Goal: Information Seeking & Learning: Check status

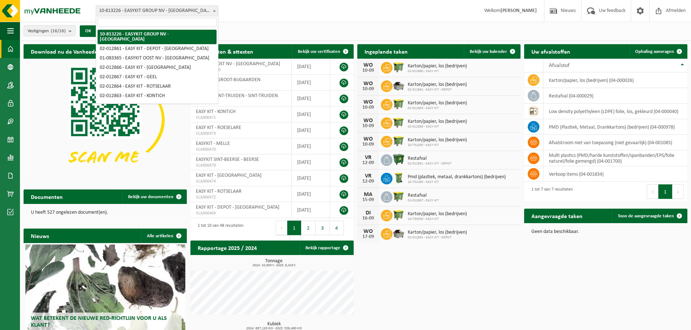
click at [173, 15] on span "10-813226 - EASYKIT GROUP NV - [GEOGRAPHIC_DATA]" at bounding box center [157, 11] width 122 height 10
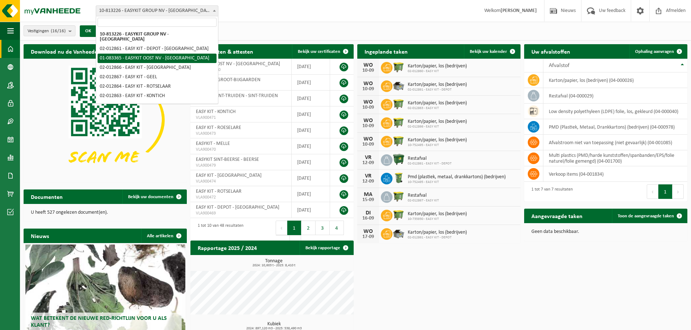
select select "3924"
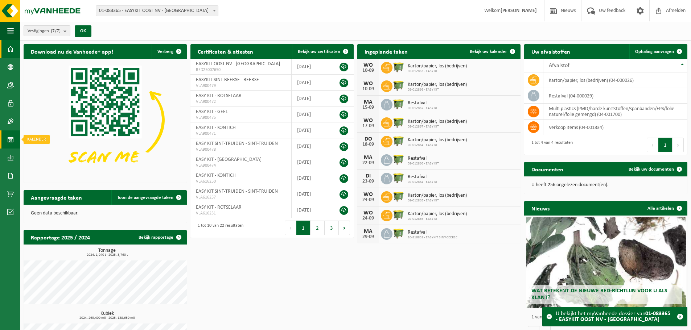
click at [16, 146] on link "Kalender" at bounding box center [10, 140] width 20 height 18
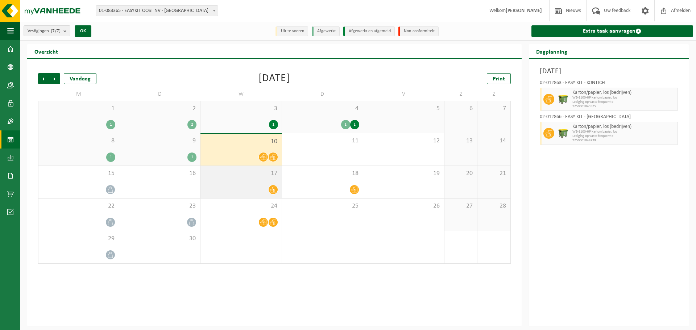
click at [243, 195] on div "17" at bounding box center [241, 182] width 81 height 32
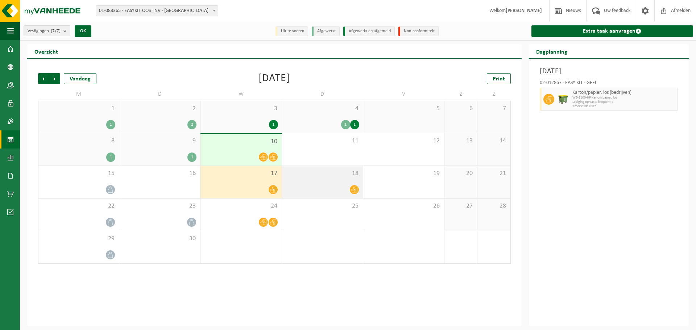
click at [342, 186] on div at bounding box center [323, 190] width 74 height 10
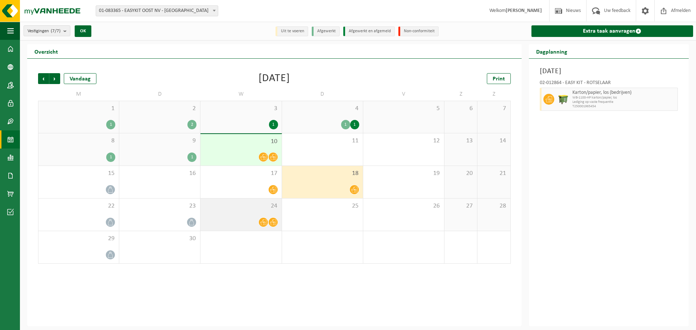
click at [232, 212] on div "24" at bounding box center [241, 215] width 81 height 32
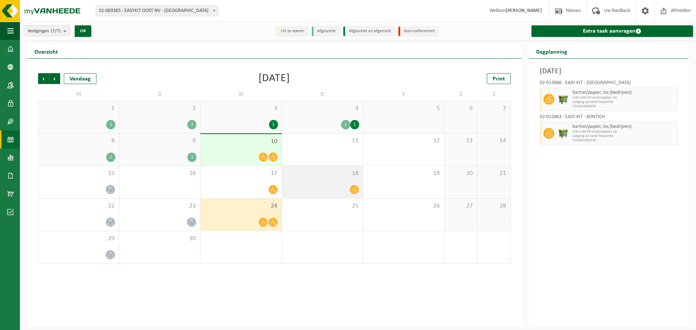
click at [304, 188] on div at bounding box center [323, 190] width 74 height 10
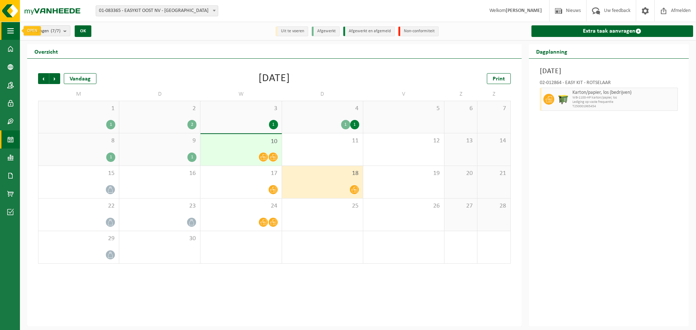
click at [8, 38] on span "button" at bounding box center [10, 31] width 7 height 18
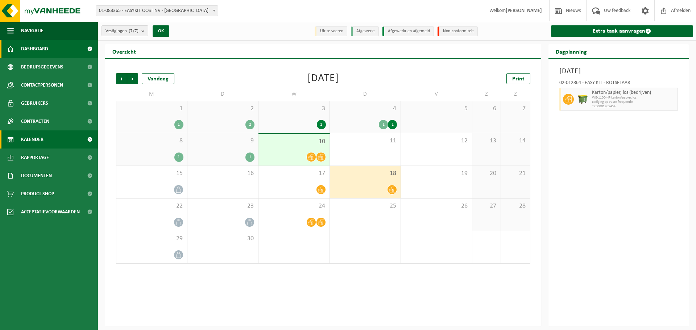
click at [16, 44] on link "Dashboard" at bounding box center [49, 49] width 98 height 18
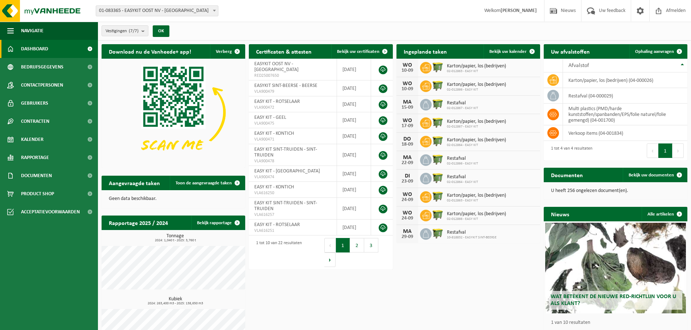
click at [373, 283] on div "Download nu de Vanheede+ app! Verberg Certificaten & attesten Bekijk uw certifi…" at bounding box center [394, 200] width 589 height 319
click at [46, 81] on span "Contactpersonen" at bounding box center [42, 85] width 42 height 18
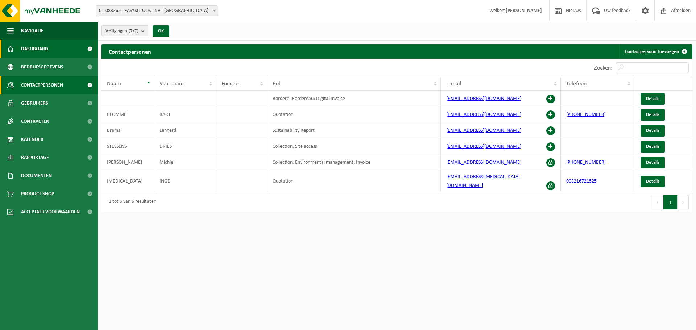
click at [45, 49] on span "Dashboard" at bounding box center [34, 49] width 27 height 18
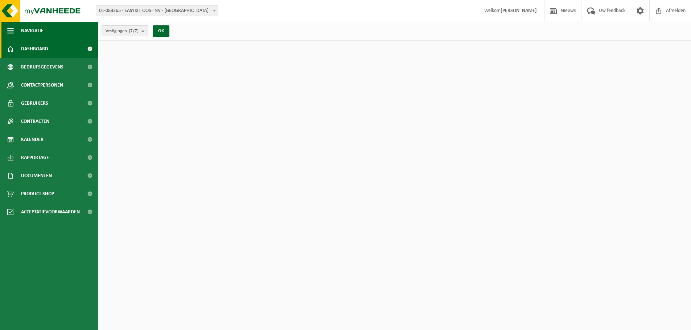
click at [41, 28] on span "Navigatie" at bounding box center [32, 31] width 22 height 18
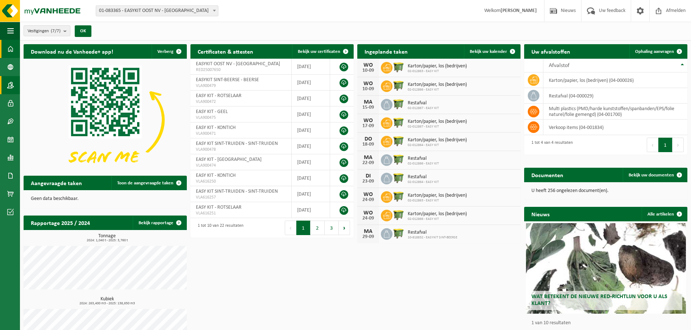
click at [8, 85] on span at bounding box center [10, 85] width 7 height 18
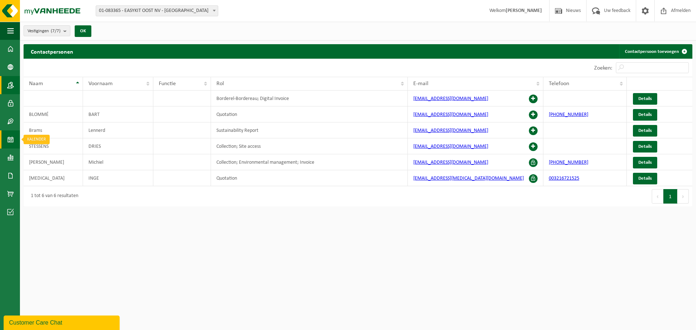
click at [19, 136] on link "Kalender" at bounding box center [10, 140] width 20 height 18
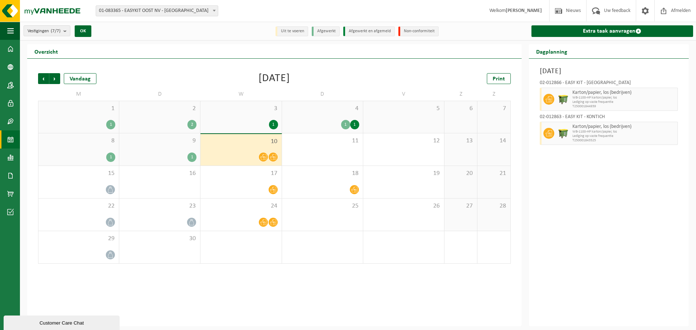
click at [210, 6] on span "01-083365 - EASYKIT OOST NV - [GEOGRAPHIC_DATA]" at bounding box center [157, 11] width 122 height 10
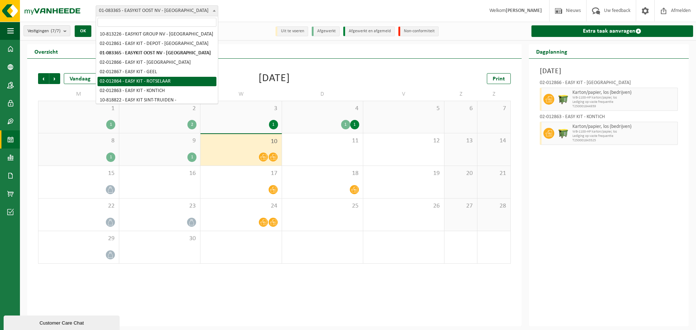
select select "3952"
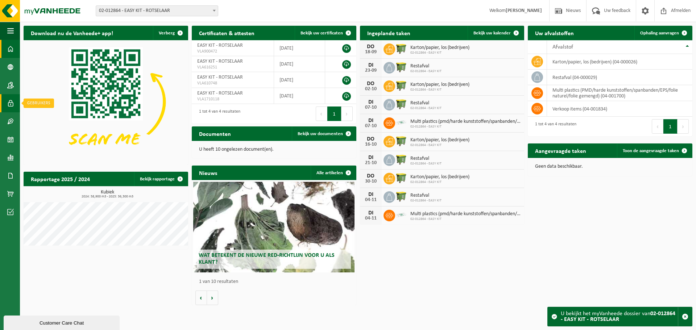
click at [16, 106] on link "Gebruikers" at bounding box center [10, 103] width 20 height 18
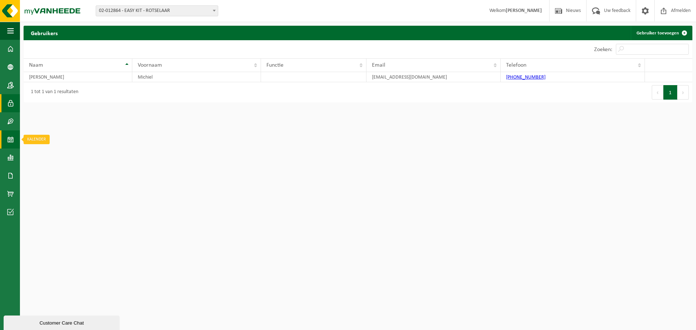
click at [15, 140] on link "Kalender" at bounding box center [10, 140] width 20 height 18
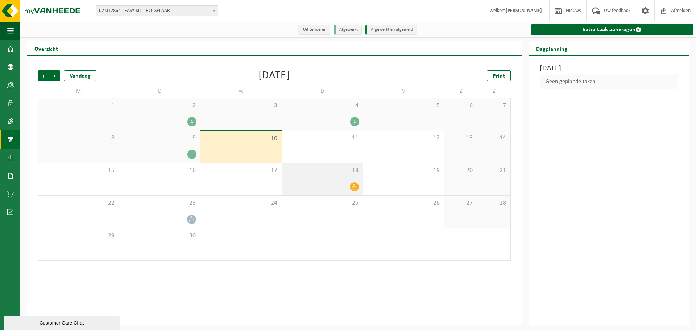
click at [344, 176] on div "18" at bounding box center [322, 179] width 81 height 32
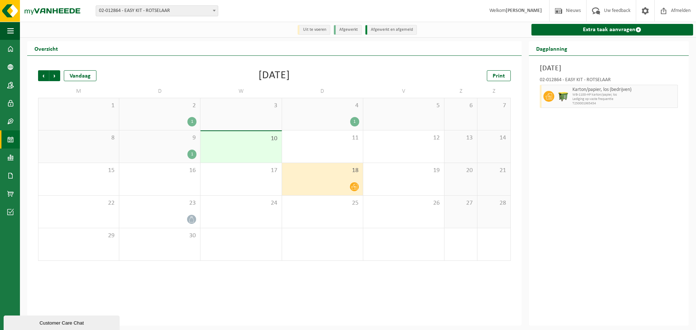
click at [343, 176] on div "18" at bounding box center [322, 179] width 81 height 32
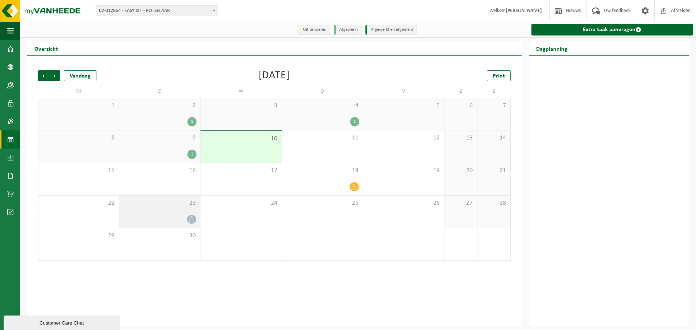
click at [156, 216] on div at bounding box center [160, 220] width 74 height 10
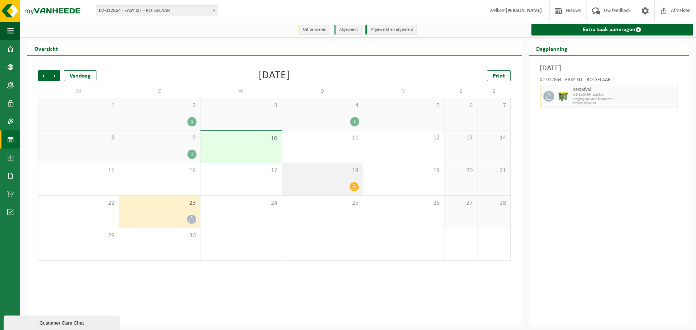
click at [298, 185] on div at bounding box center [323, 187] width 74 height 10
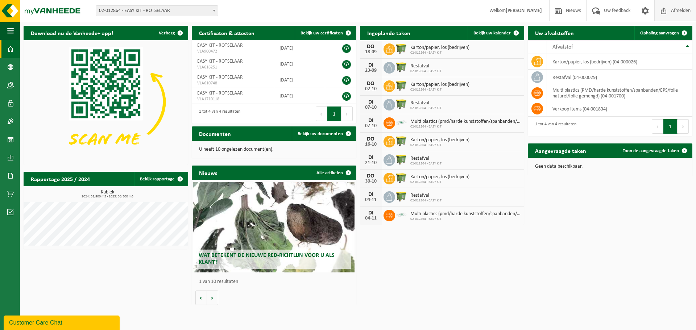
click at [666, 11] on span at bounding box center [664, 10] width 11 height 21
